Goal: Navigation & Orientation: Find specific page/section

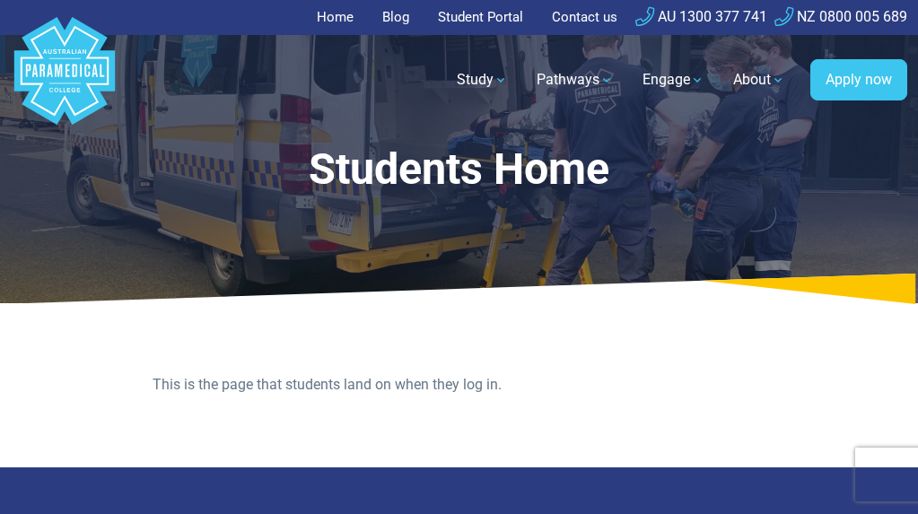
click at [321, 23] on link "Home" at bounding box center [341, 17] width 48 height 35
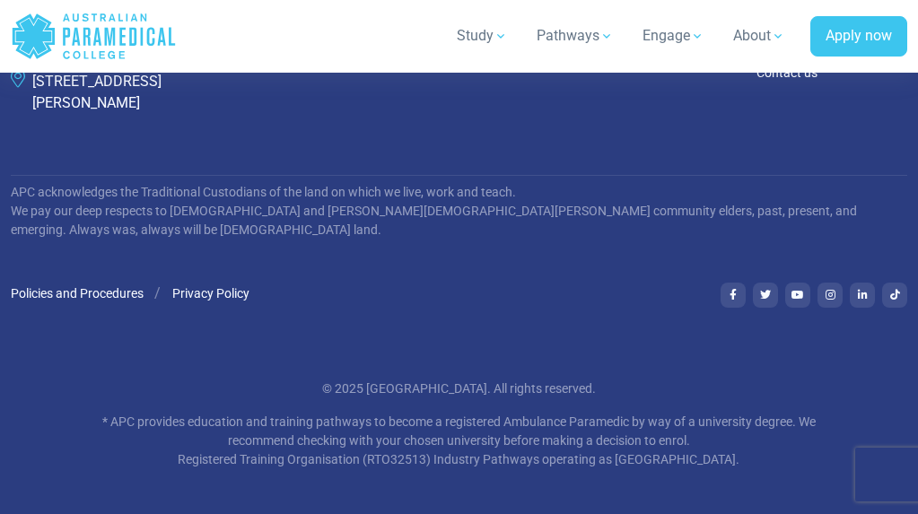
scroll to position [5837, 0]
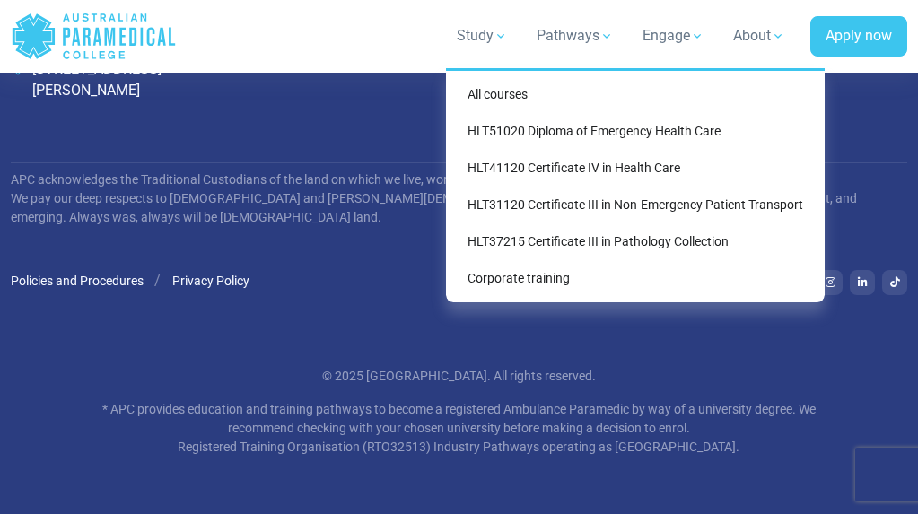
click at [487, 42] on link "Study" at bounding box center [482, 36] width 73 height 50
